Goal: Transaction & Acquisition: Download file/media

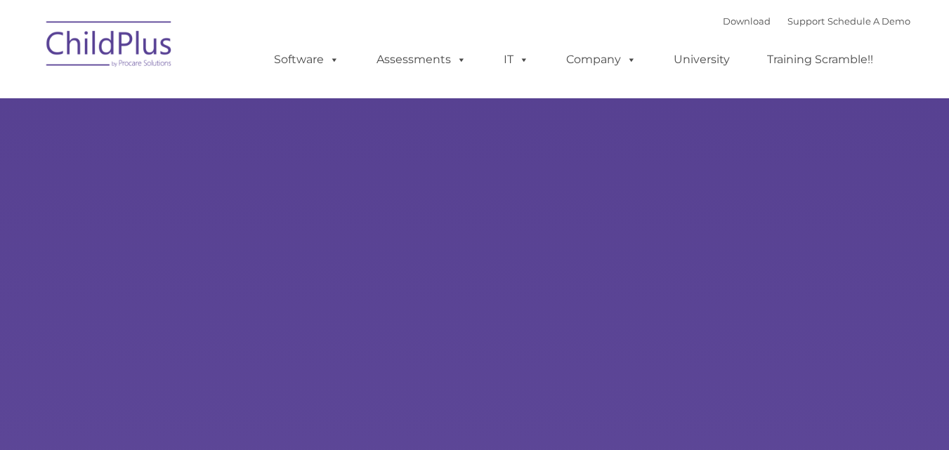
type input ""
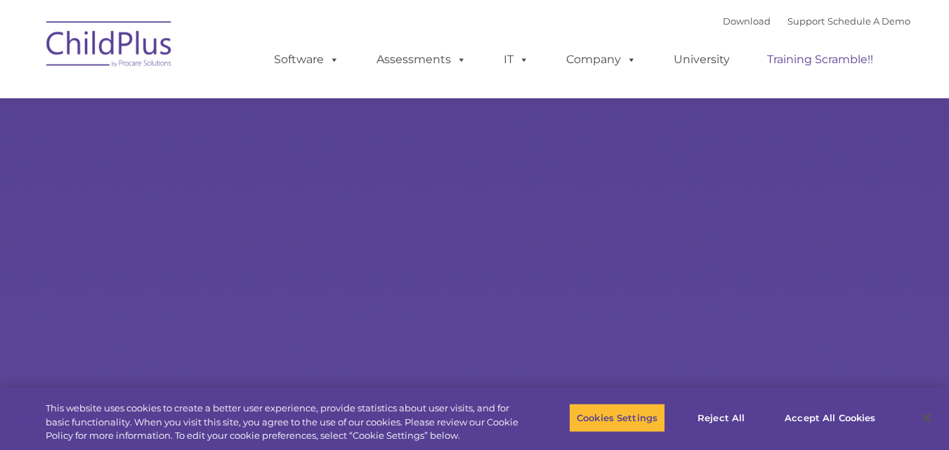
select select "MEDIUM"
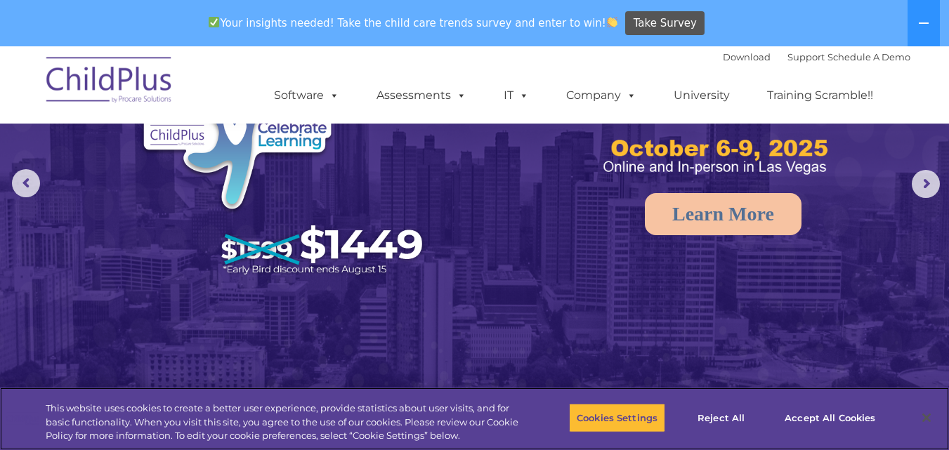
scroll to position [88, 0]
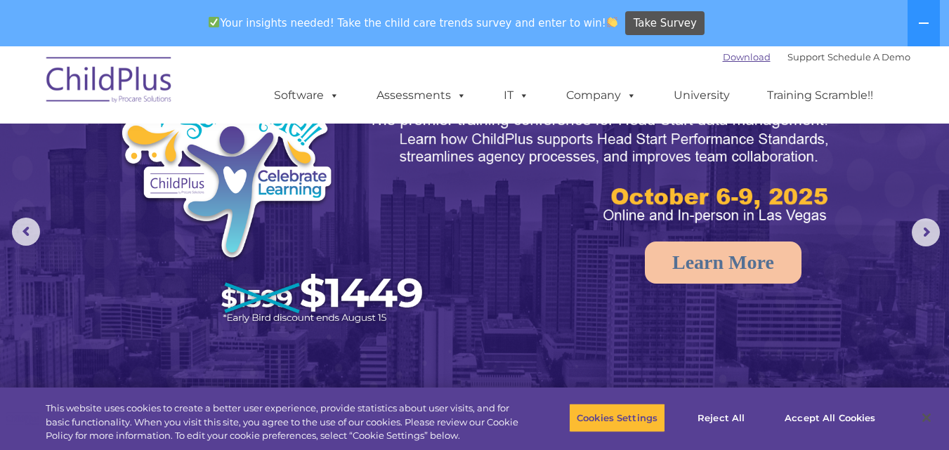
click at [729, 56] on link "Download" at bounding box center [746, 56] width 48 height 11
click at [722, 61] on link "Download" at bounding box center [746, 56] width 48 height 11
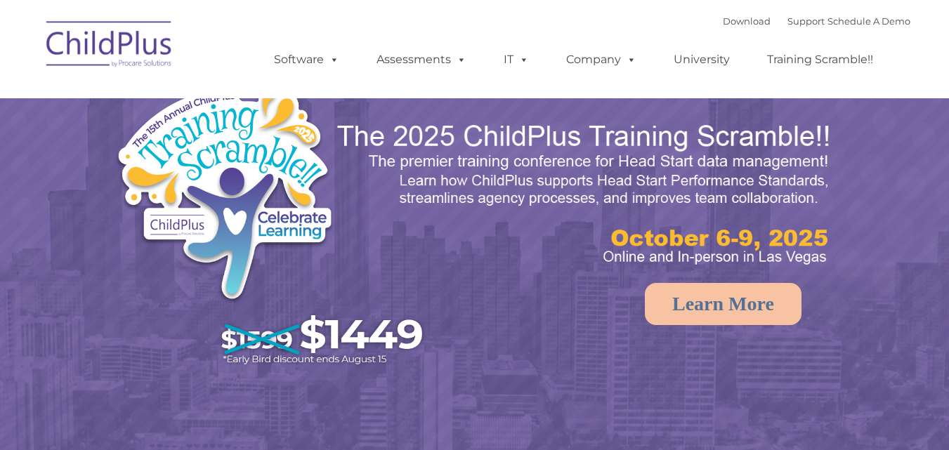
select select "MEDIUM"
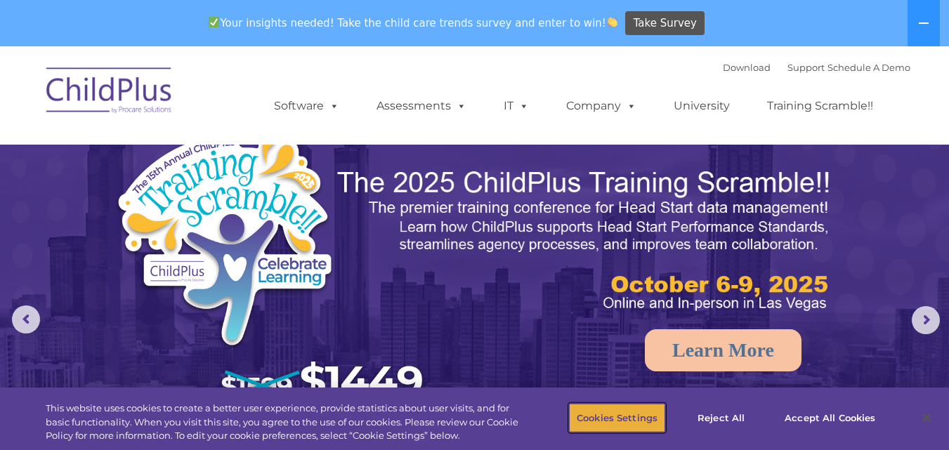
click at [624, 415] on button "Cookies Settings" at bounding box center [617, 417] width 96 height 29
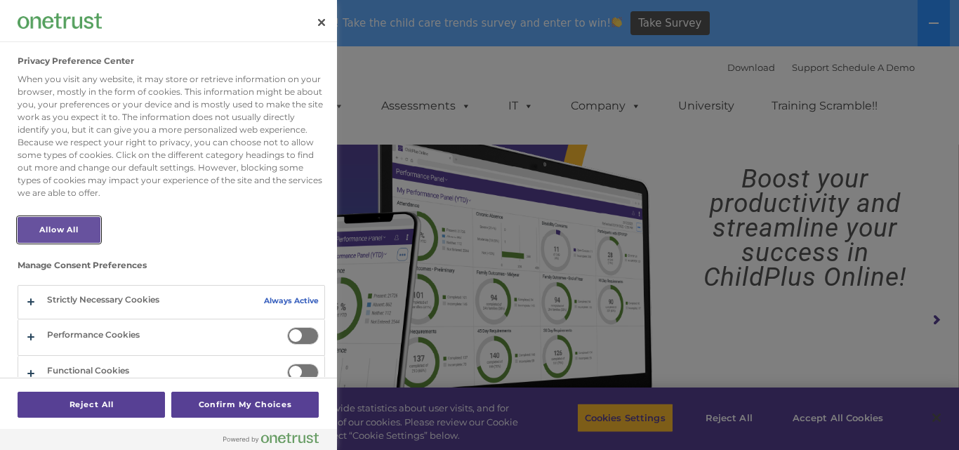
click at [65, 232] on button "Allow All" at bounding box center [59, 230] width 83 height 26
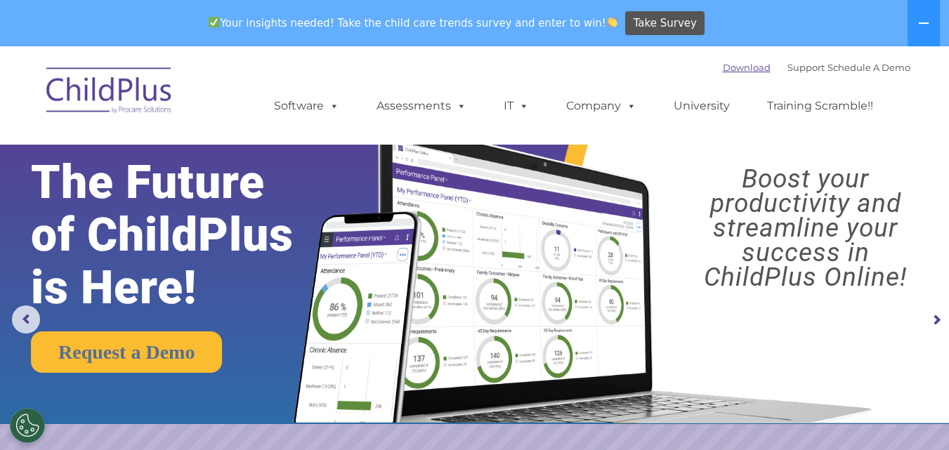
click at [734, 62] on link "Download" at bounding box center [746, 67] width 48 height 11
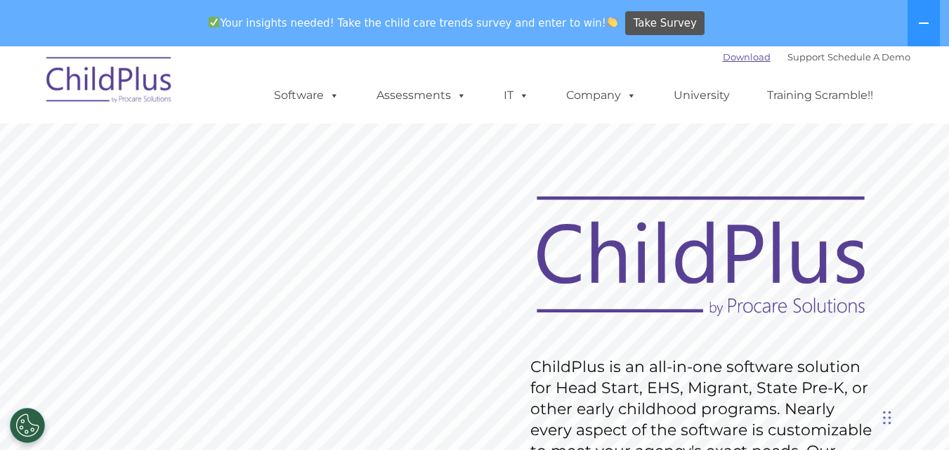
click at [722, 56] on link "Download" at bounding box center [746, 56] width 48 height 11
